Goal: Task Accomplishment & Management: Use online tool/utility

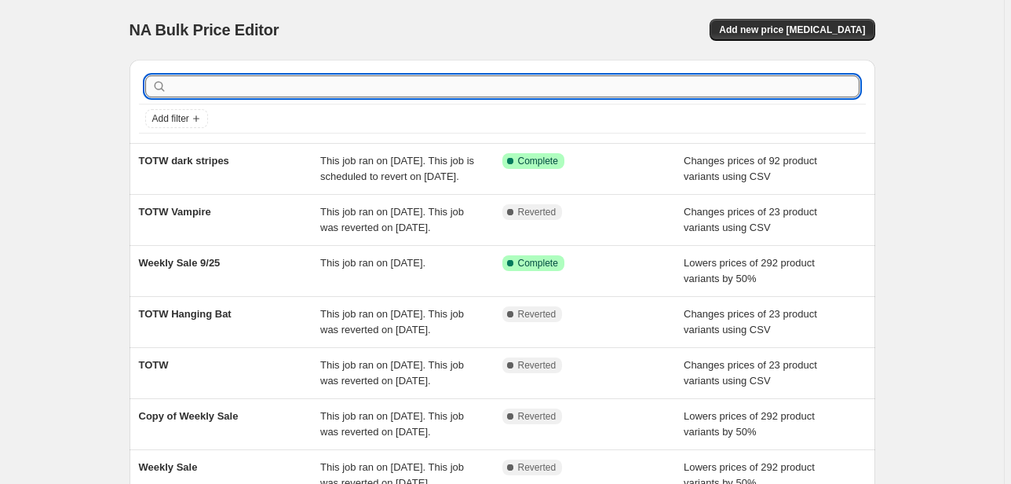
click at [626, 94] on input "text" at bounding box center [514, 86] width 689 height 22
type input "angry"
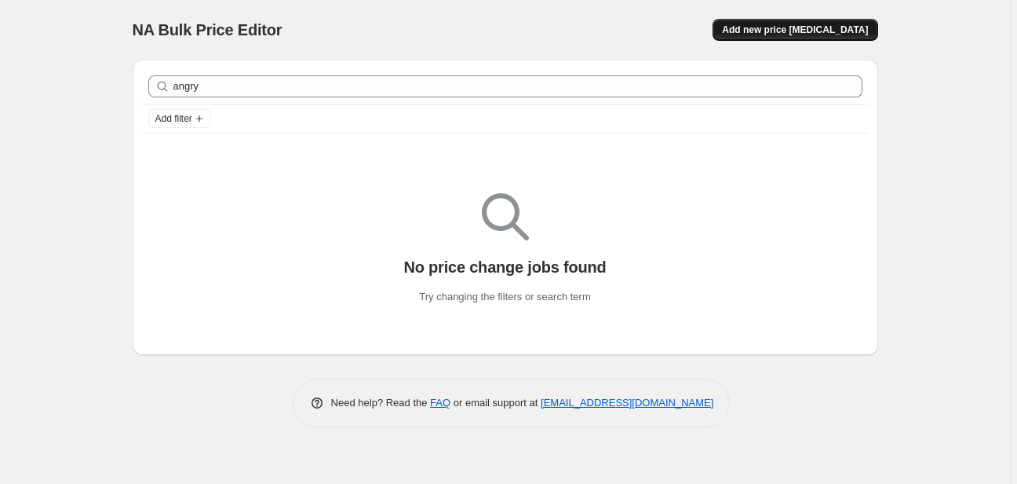
click at [791, 36] on button "Add new price change job" at bounding box center [795, 30] width 165 height 22
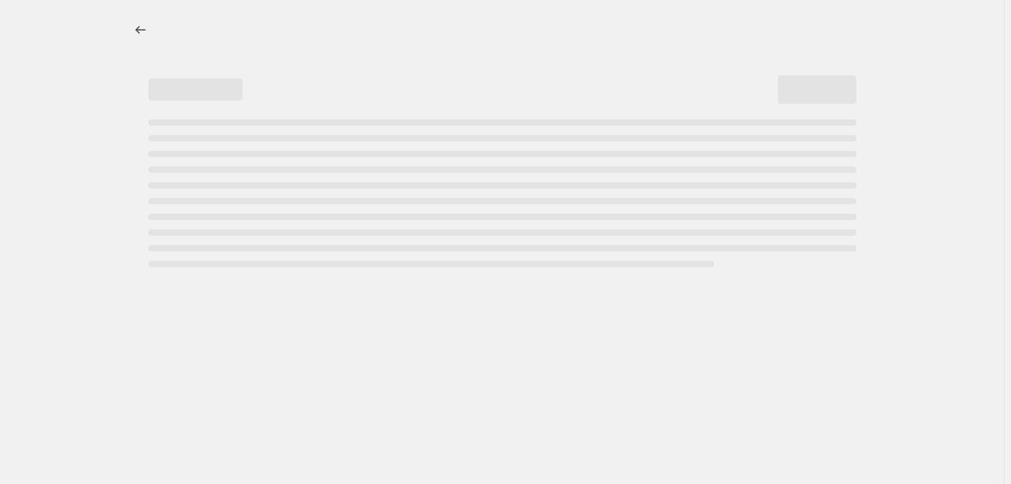
select select "percentage"
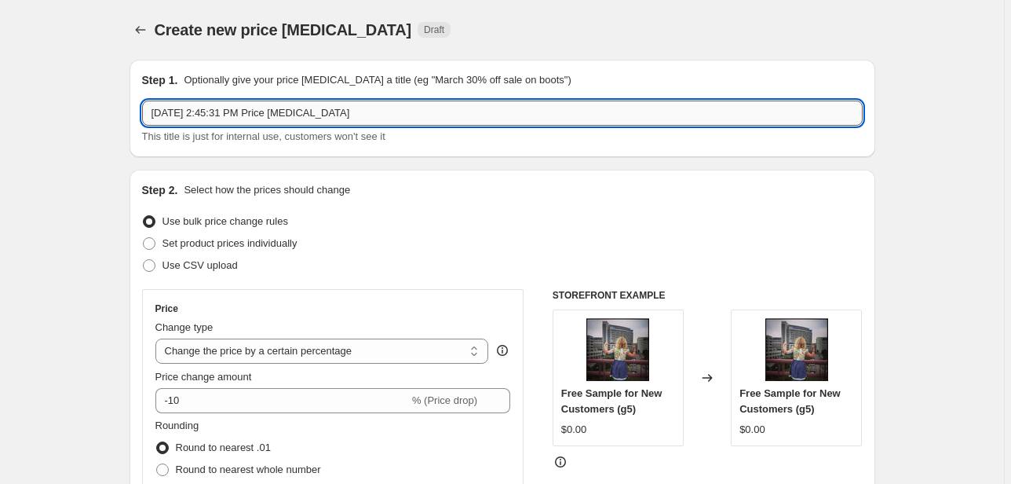
click at [332, 104] on input "Oct 9, 2025, 2:45:31 PM Price change job" at bounding box center [502, 112] width 721 height 25
type input "TOTW Angry Ramen"
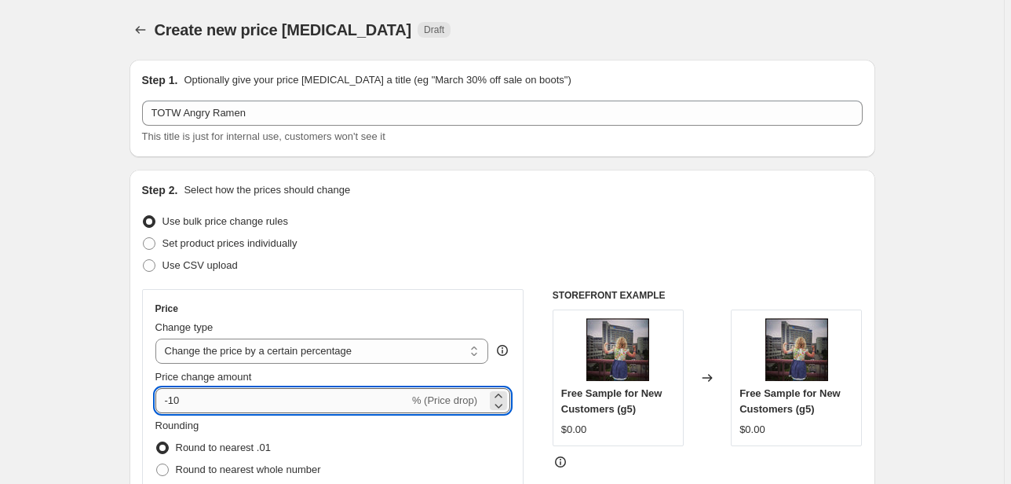
click at [225, 405] on input "-10" at bounding box center [282, 400] width 254 height 25
click at [227, 262] on span "Use CSV upload" at bounding box center [199, 265] width 75 height 12
click at [144, 260] on input "Use CSV upload" at bounding box center [143, 259] width 1 height 1
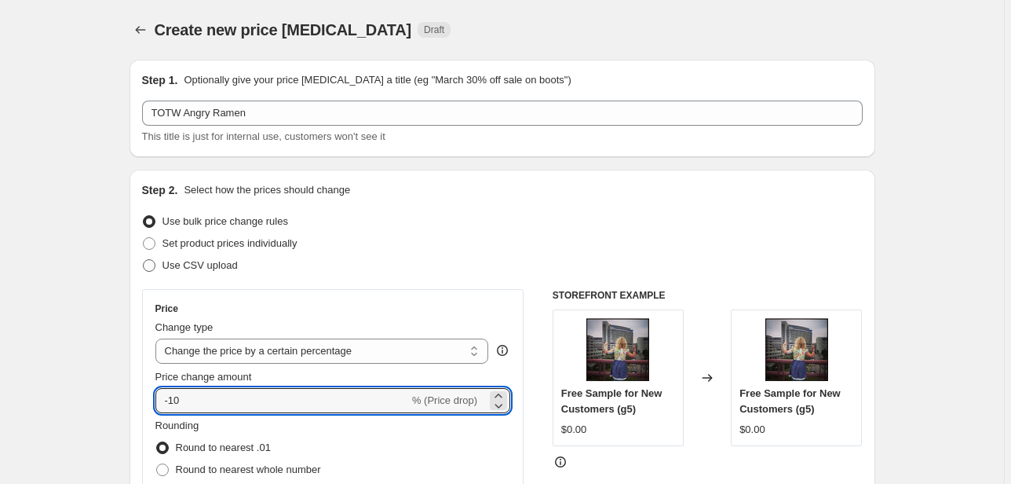
radio input "true"
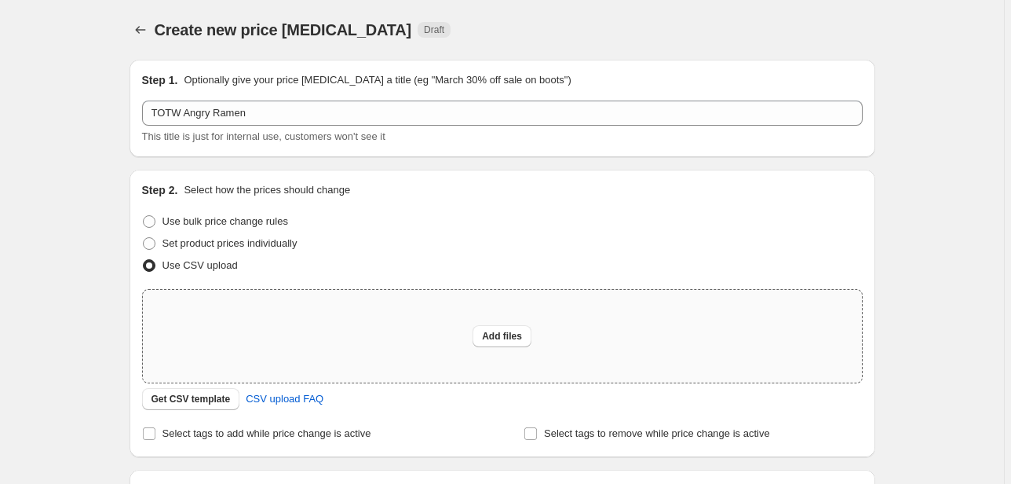
click at [617, 336] on div "Add files" at bounding box center [502, 336] width 719 height 93
type input "C:\fakepath\csv_template_user_3436 (5).csv"
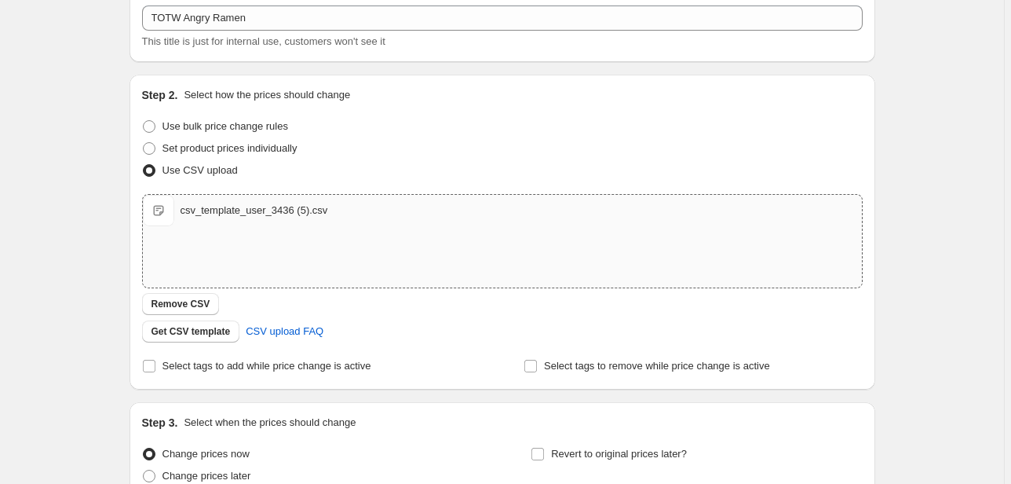
scroll to position [243, 0]
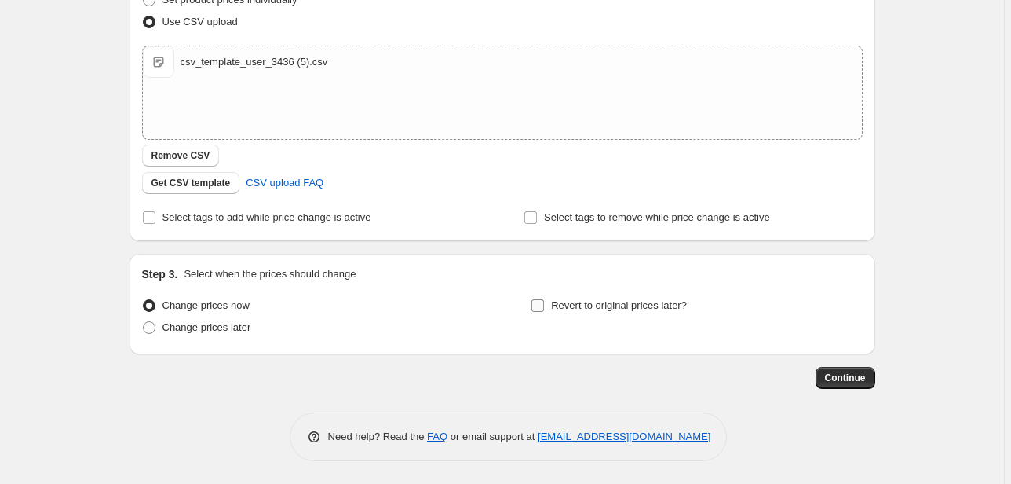
click at [641, 299] on span "Revert to original prices later?" at bounding box center [619, 305] width 136 height 12
click at [544, 299] on input "Revert to original prices later?" at bounding box center [537, 305] width 13 height 13
checkbox input "true"
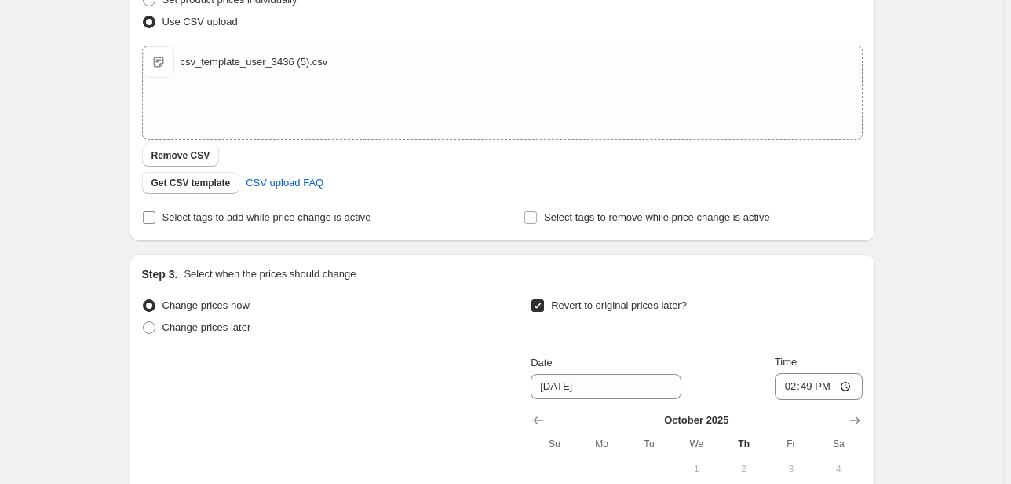
click at [198, 217] on span "Select tags to add while price change is active" at bounding box center [266, 217] width 209 height 12
click at [155, 217] on input "Select tags to add while price change is active" at bounding box center [149, 217] width 13 height 13
checkbox input "true"
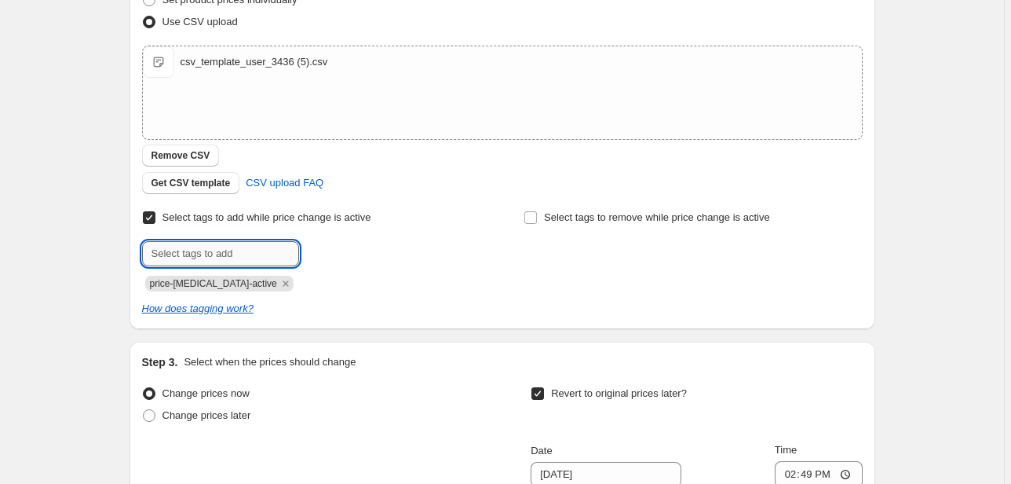
click at [192, 243] on input "text" at bounding box center [220, 253] width 157 height 25
type input "TOTW"
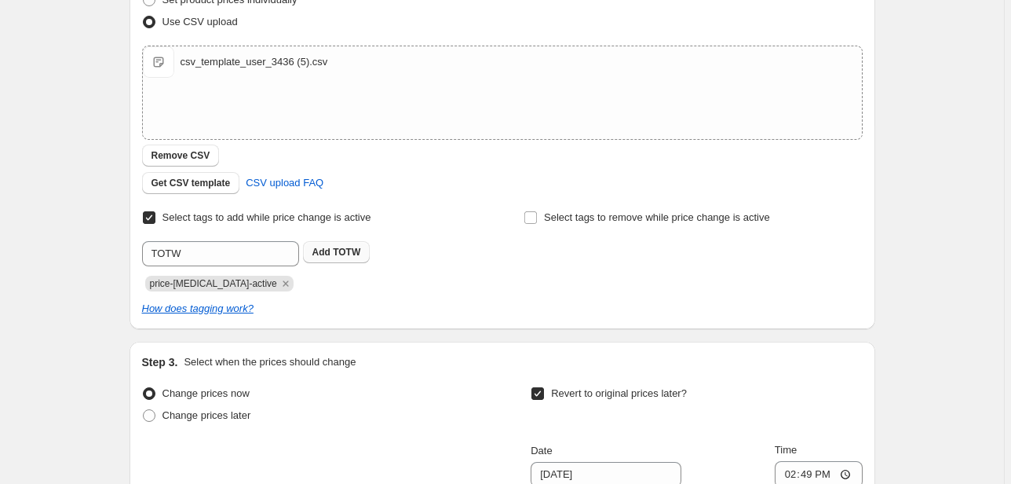
click at [350, 251] on span "TOTW" at bounding box center [346, 251] width 27 height 11
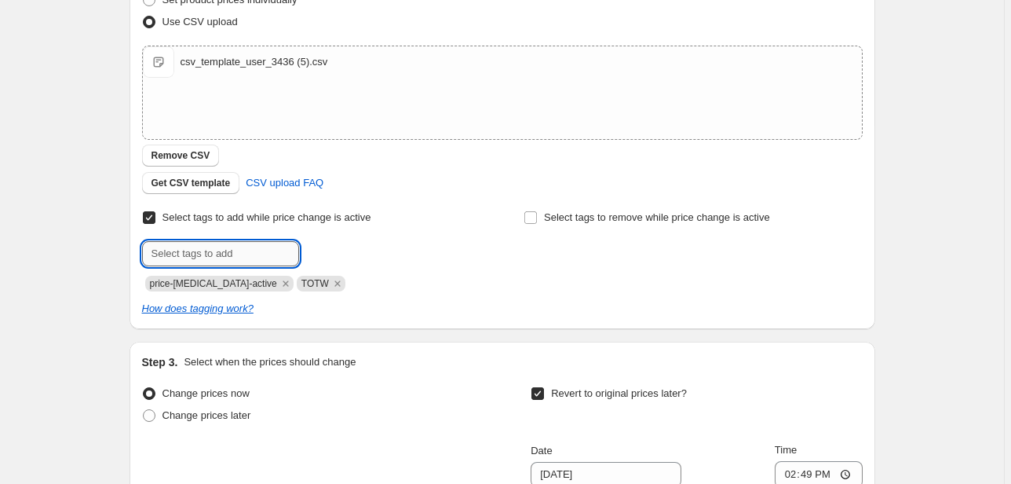
click at [242, 260] on input "text" at bounding box center [220, 253] width 157 height 25
type input "On sale"
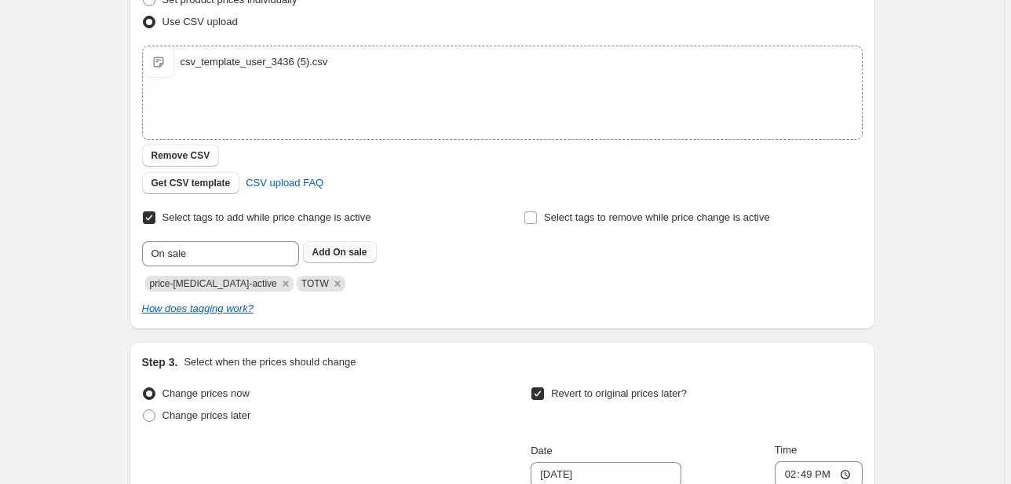
click at [363, 257] on span "On sale" at bounding box center [350, 251] width 34 height 11
click at [990, 311] on div "Create new price change job. This page is ready Create new price change job Dra…" at bounding box center [502, 299] width 1004 height 1084
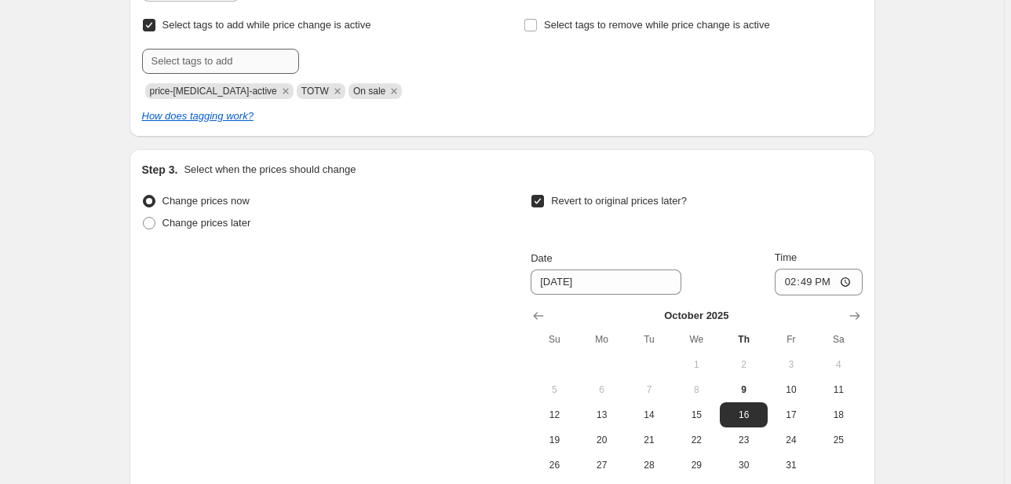
scroll to position [391, 0]
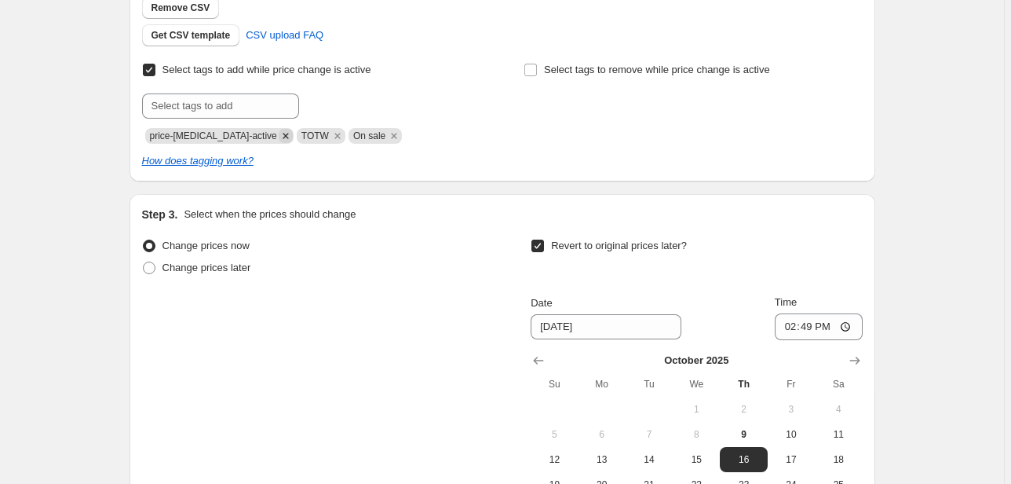
click at [283, 134] on icon "Remove price-change-job-active" at bounding box center [285, 135] width 5 height 5
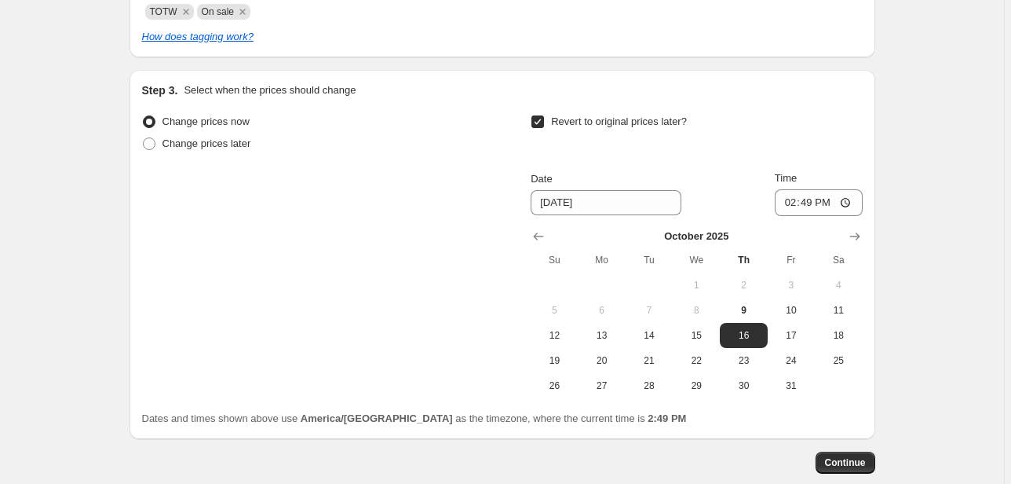
scroll to position [600, 0]
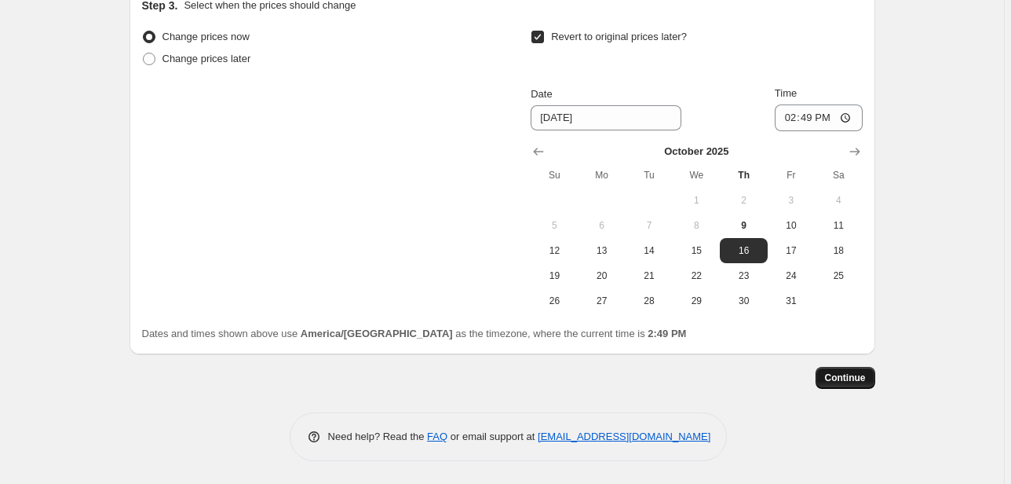
click at [854, 367] on button "Continue" at bounding box center [846, 378] width 60 height 22
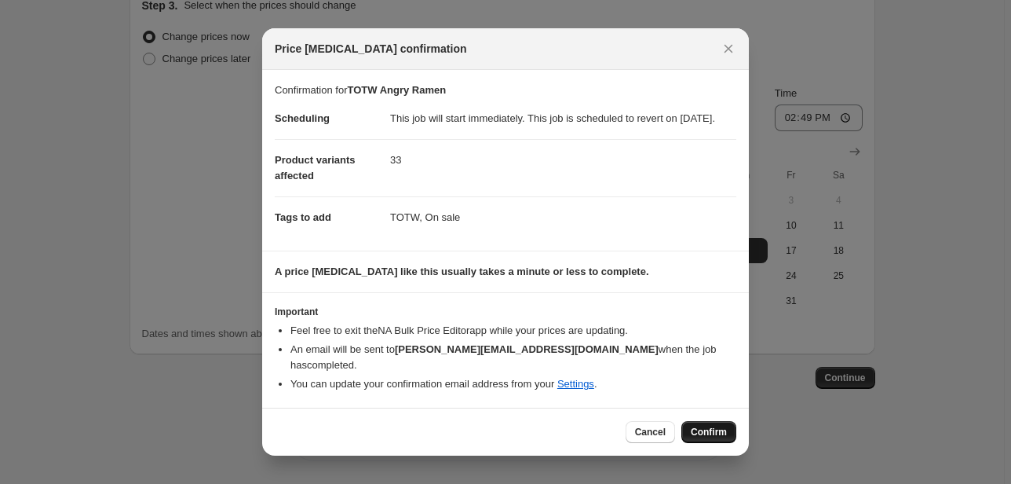
click at [706, 436] on span "Confirm" at bounding box center [709, 431] width 36 height 13
type input "TOTW Angry Ramen"
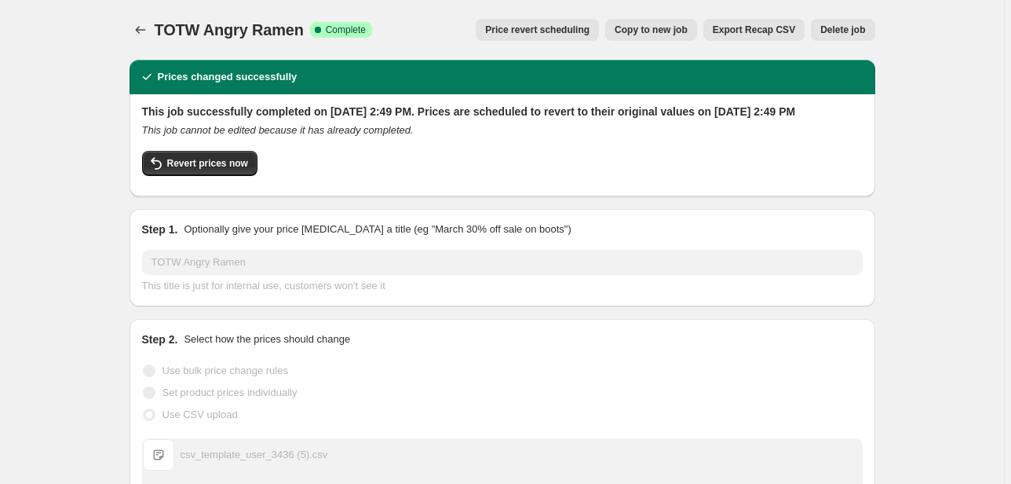
click at [139, 31] on icon "Price change jobs" at bounding box center [140, 30] width 10 height 8
